Goal: Transaction & Acquisition: Purchase product/service

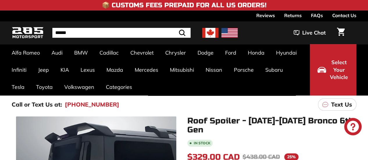
click at [206, 32] on img at bounding box center [210, 33] width 16 height 10
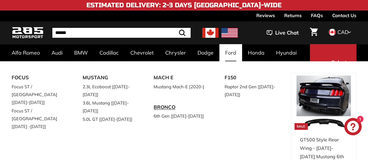
click at [160, 106] on link "BRONCO" at bounding box center [181, 108] width 55 height 10
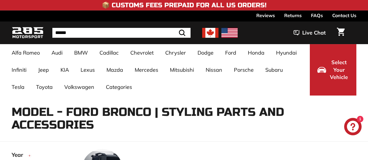
select select "**********"
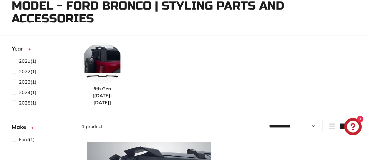
scroll to position [128, 0]
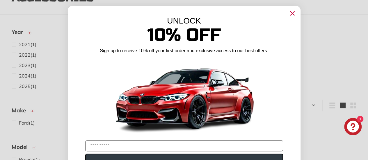
click at [291, 13] on icon "Close dialog" at bounding box center [293, 14] width 4 height 4
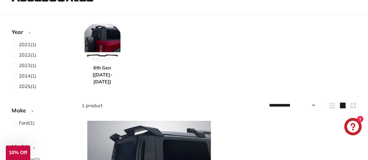
click at [100, 70] on span "6th Gen [[DATE]-[DATE]]" at bounding box center [102, 74] width 41 height 21
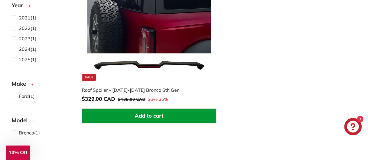
scroll to position [202, 0]
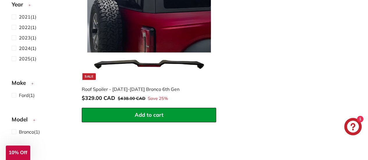
click at [153, 91] on div "Roof Spoiler - [DATE]-[DATE] Bronco 6th Gen" at bounding box center [146, 89] width 129 height 7
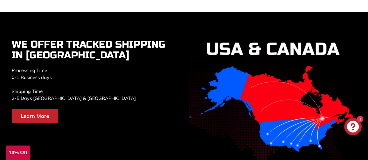
scroll to position [847, 0]
